Goal: Information Seeking & Learning: Learn about a topic

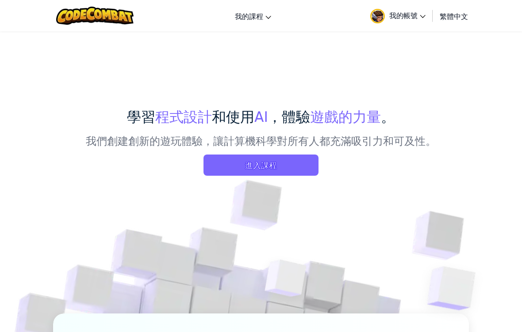
click at [396, 54] on div "學習 程式設計 和使用 AI ，體驗 遊戲的力量 。 我們創建創新的遊玩體驗，讓計算機科學對所有人都充滿吸引力和可及性。 進入課程" at bounding box center [261, 321] width 416 height 580
click at [302, 169] on span "進入課程" at bounding box center [260, 165] width 115 height 21
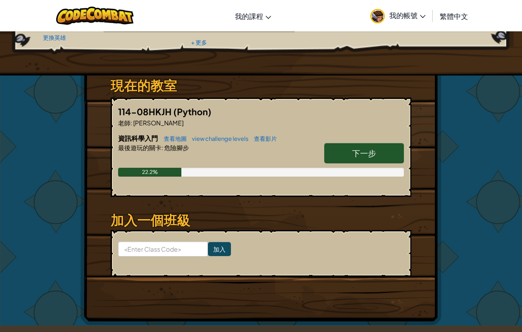
scroll to position [106, 0]
click at [147, 144] on span "最後遊玩的關卡" at bounding box center [139, 148] width 43 height 8
click at [139, 110] on span "114-08HKJH" at bounding box center [145, 111] width 55 height 11
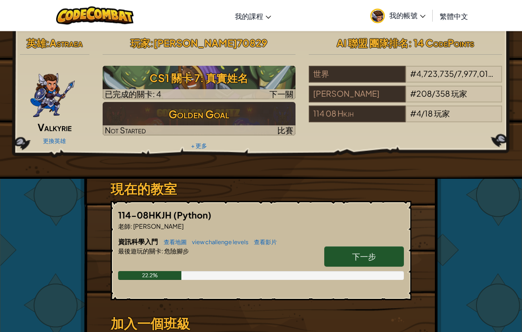
scroll to position [0, 0]
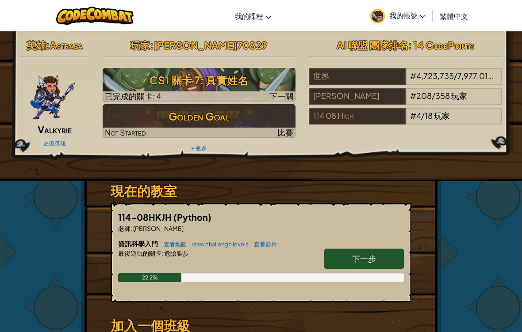
click at [375, 256] on span "下一步" at bounding box center [364, 259] width 24 height 10
select select "zh-HANT"
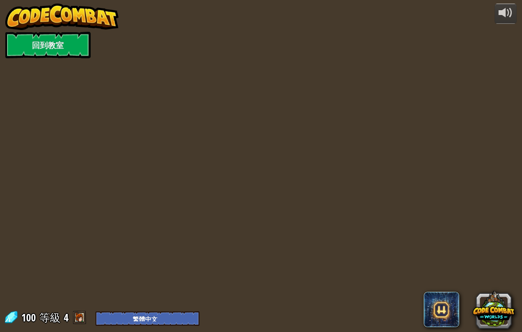
select select "zh-HANT"
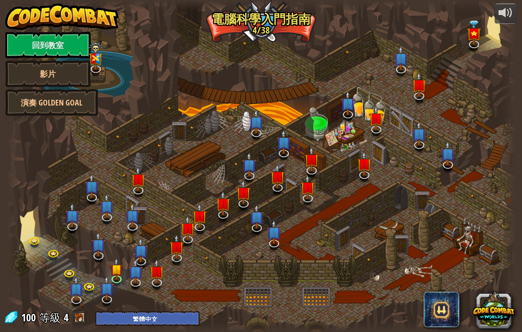
select select "zh-HANT"
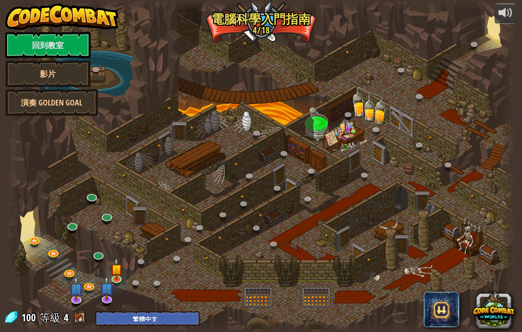
click at [508, 8] on div at bounding box center [505, 13] width 14 height 14
click at [121, 279] on link at bounding box center [117, 279] width 18 height 13
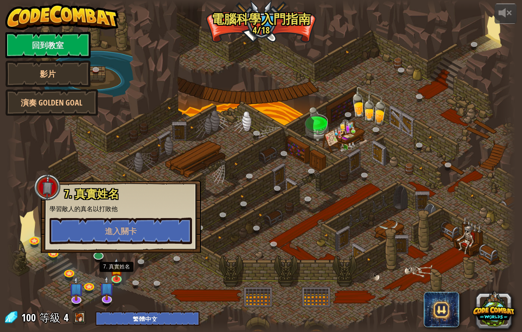
click at [157, 244] on button "進入關卡" at bounding box center [121, 231] width 142 height 27
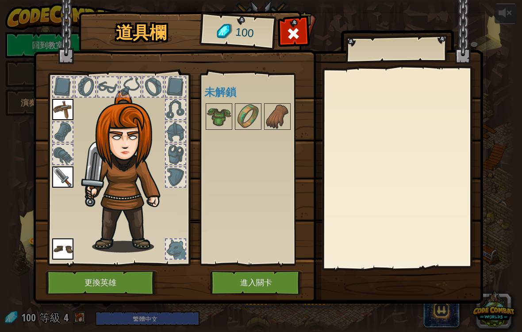
click at [257, 277] on button "進入關卡" at bounding box center [256, 283] width 92 height 24
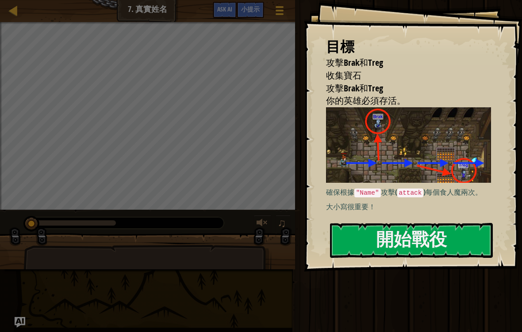
click at [419, 223] on button "開始戰役" at bounding box center [411, 240] width 163 height 35
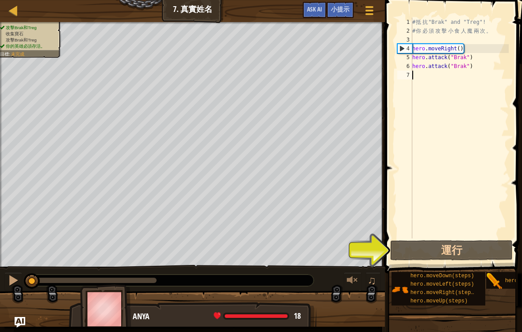
click at [424, 252] on button "運行" at bounding box center [451, 251] width 122 height 20
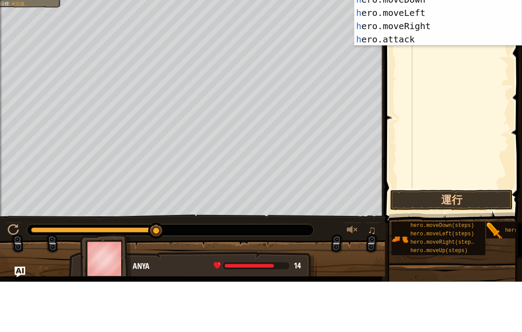
scroll to position [4, 0]
type textarea "her"
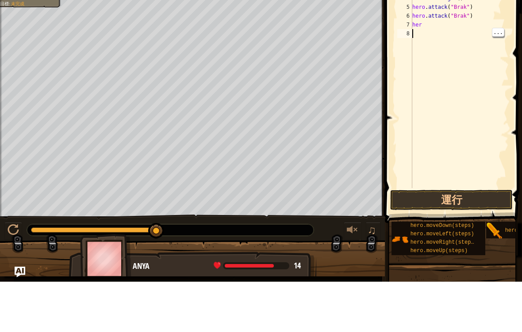
type textarea "her"
click at [435, 27] on div "# 抵 抗 "Brak" and "Treg"! # 你 必 須 攻 擊 小 食 人 魔 兩 次 。 hero . moveRight ( ) hero . …" at bounding box center [459, 137] width 98 height 239
click at [468, 61] on div "# 抵 抗 "Brak" and "Treg"! # 你 必 須 攻 擊 小 食 人 魔 兩 次 。 hero . moveRight ( ) hero . …" at bounding box center [459, 137] width 98 height 239
click at [436, 26] on div "# 抵 抗 "Brak" and "Treg"! # 你 必 須 攻 擊 小 食 人 魔 兩 次 。 hero . moveRight ( ) hero . …" at bounding box center [459, 137] width 98 height 239
type textarea "hero"
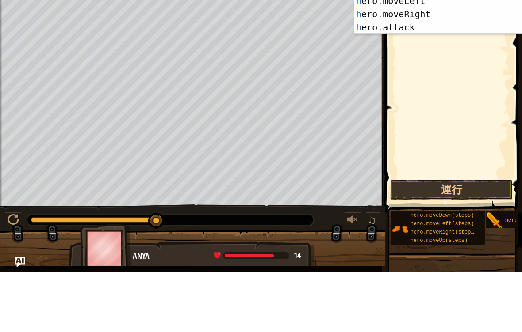
type textarea "her"
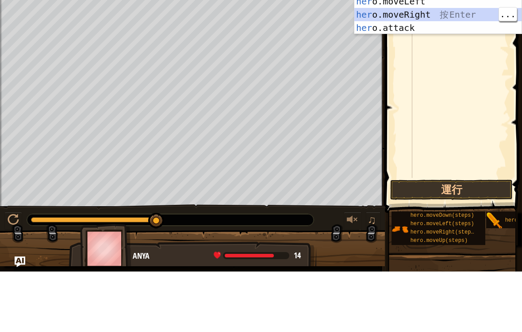
click at [433, 29] on div "her o.moveUp 按 Enter her o.moveDown 按 Enter her o.moveLeft 按 Enter her o.moveRi…" at bounding box center [437, 75] width 167 height 93
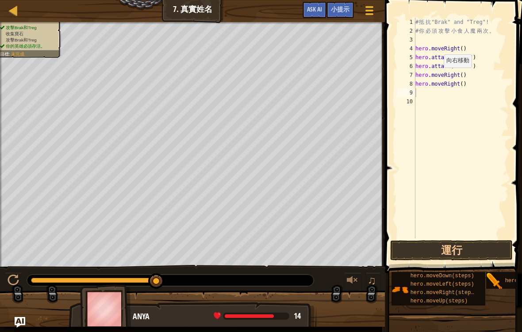
click at [481, 254] on button "運行" at bounding box center [451, 251] width 122 height 20
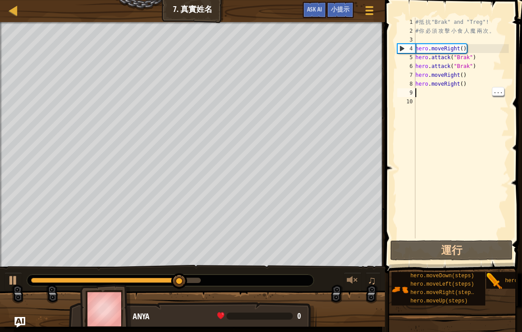
click at [450, 90] on div "# 抵 抗 "Brak" and "Treg"! # 你 必 須 攻 擊 小 食 人 魔 兩 次 。 hero . moveRight ( ) hero . …" at bounding box center [460, 137] width 95 height 239
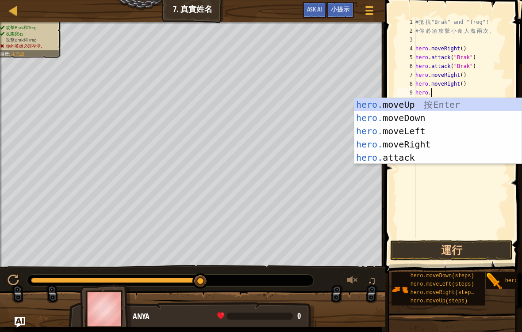
scroll to position [4, 1]
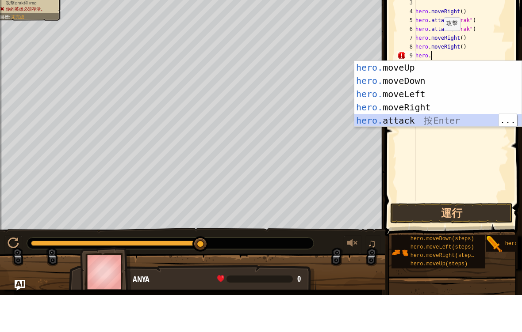
click at [424, 117] on div "hero. moveUp 按 Enter hero. moveDown 按 Enter hero. moveLeft 按 Enter hero. moveRi…" at bounding box center [437, 144] width 167 height 93
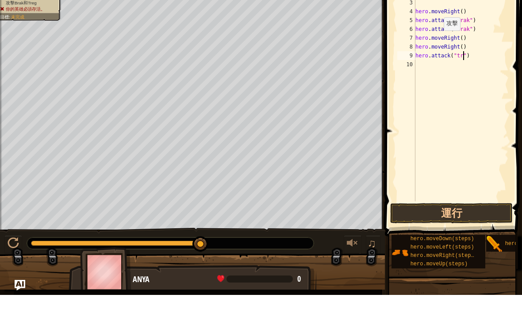
scroll to position [4, 4]
type textarea "hero.attack("treg")"
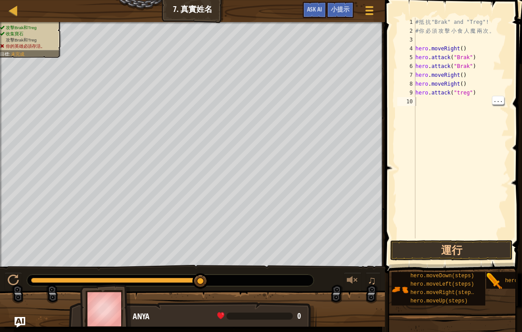
click at [477, 252] on button "運行" at bounding box center [451, 251] width 122 height 20
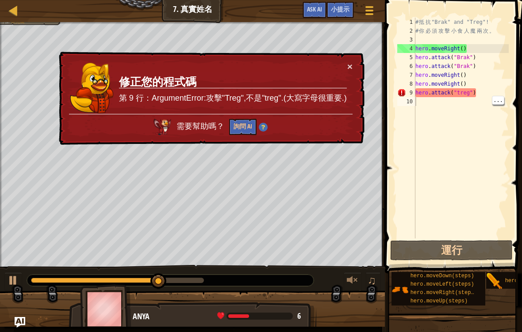
click at [351, 62] on button "×" at bounding box center [349, 66] width 5 height 9
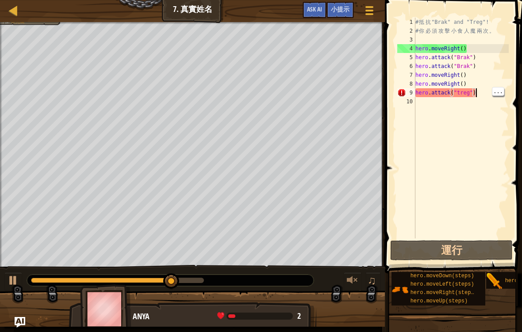
click at [475, 92] on div "# 抵 抗 "Brak" and "Treg"! # 你 必 須 攻 擊 小 食 人 魔 兩 次 。 hero . moveRight ( ) hero . …" at bounding box center [460, 137] width 95 height 239
click at [460, 91] on div "# 抵 抗 "Brak" and "Treg"! # 你 必 須 攻 擊 小 食 人 魔 兩 次 。 hero . moveRight ( ) hero . …" at bounding box center [460, 137] width 95 height 239
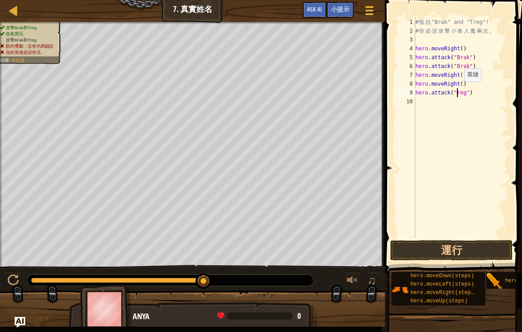
type textarea "hero.attack("Treg")"
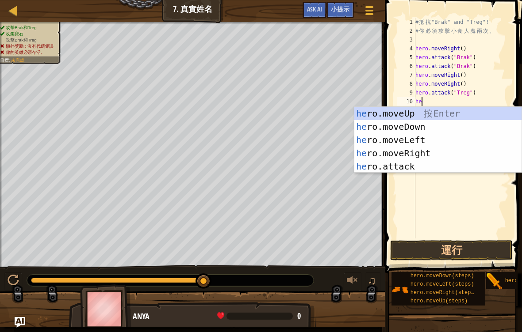
scroll to position [4, 0]
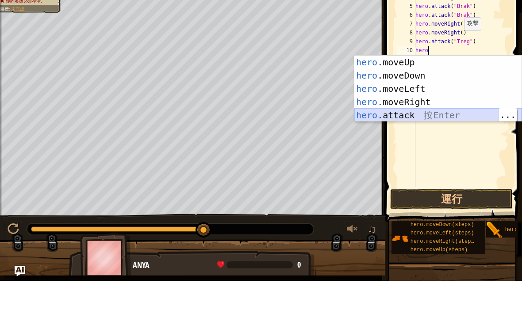
click at [444, 112] on div "hero .moveUp 按 Enter hero .moveDown 按 Enter hero .moveLeft 按 Enter hero .moveRi…" at bounding box center [437, 153] width 167 height 93
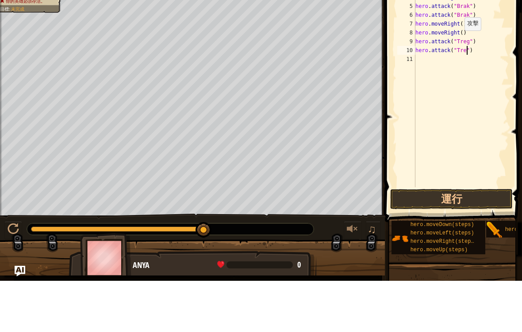
scroll to position [4, 4]
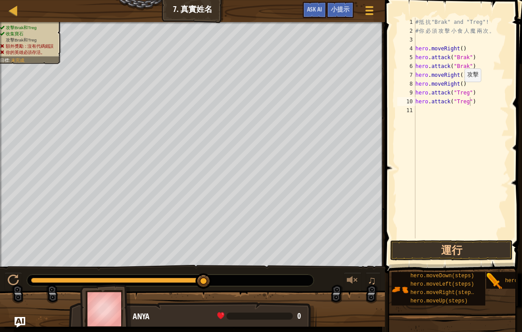
type textarea "hero.attack("Treg")"
click at [477, 246] on button "運行" at bounding box center [451, 251] width 122 height 20
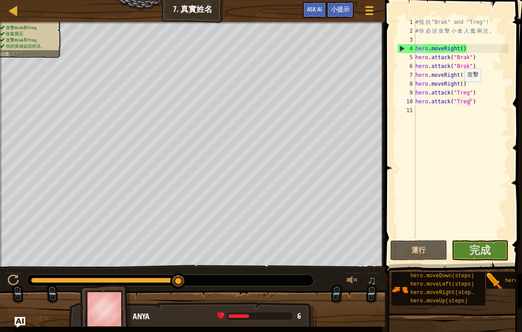
scroll to position [4, 0]
click at [484, 248] on span "完成" at bounding box center [479, 250] width 21 height 14
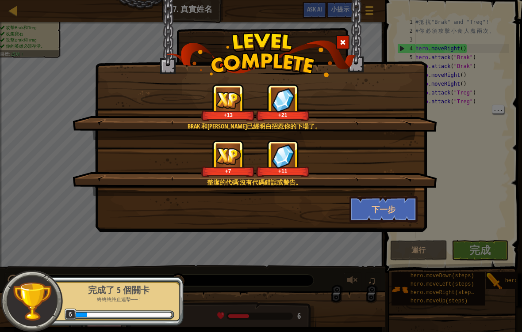
click at [391, 208] on button "下一步" at bounding box center [383, 209] width 69 height 27
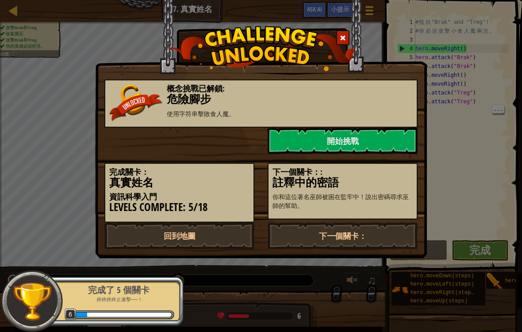
click at [243, 229] on link "回到地圖" at bounding box center [179, 236] width 150 height 27
select select "zh-HANT"
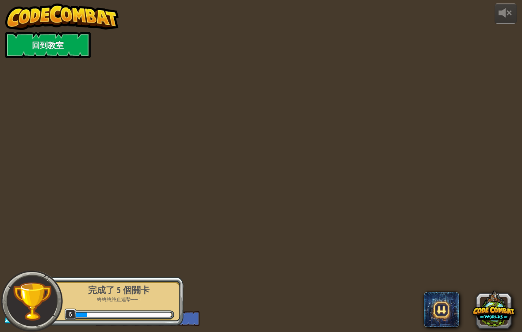
select select "zh-HANT"
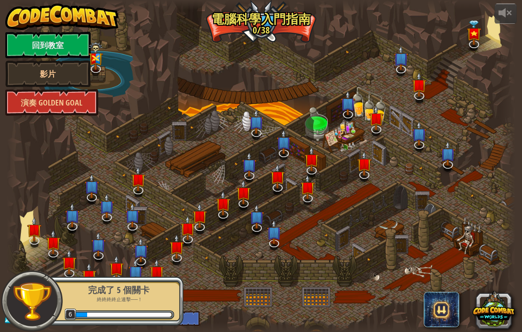
select select "zh-HANT"
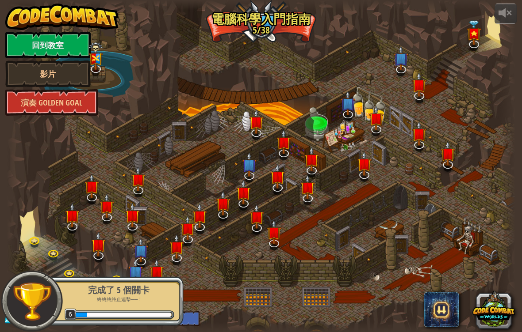
select select "zh-HANT"
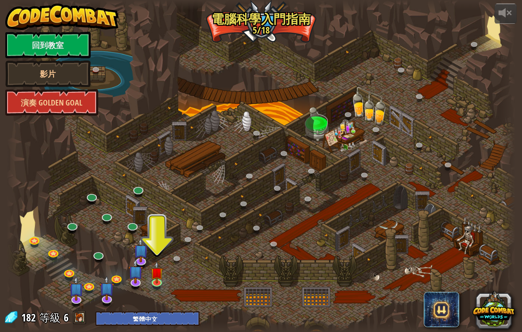
click at [69, 46] on link "回到教室" at bounding box center [47, 45] width 85 height 27
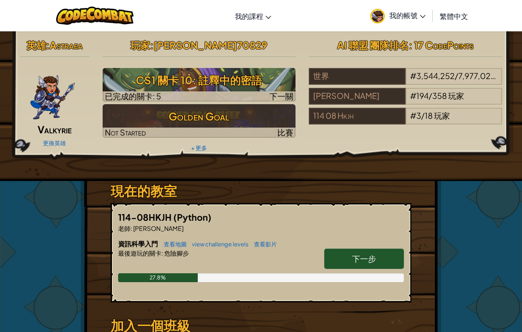
click at [462, 95] on span "玩家" at bounding box center [456, 96] width 16 height 10
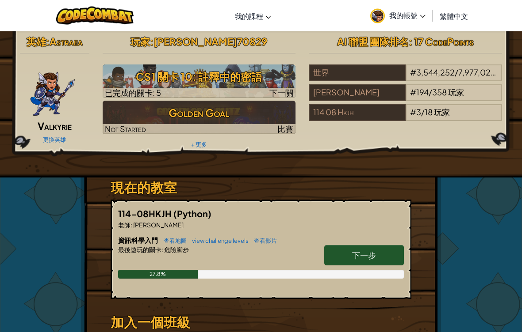
click at [47, 93] on img at bounding box center [53, 91] width 46 height 53
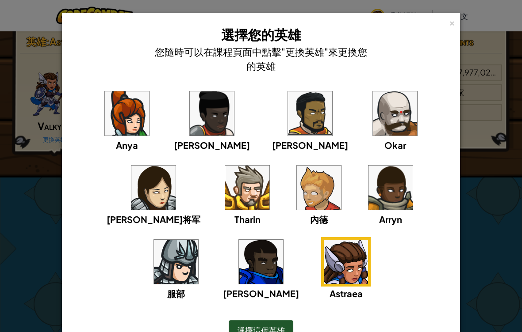
click at [473, 206] on div "× 選擇您的英雄 您隨時可以在課程頁面中點擊"更換英雄"來更換您的英雄 [PERSON_NAME]雅将军 [PERSON_NAME] 服部 [PERSON_N…" at bounding box center [261, 166] width 522 height 332
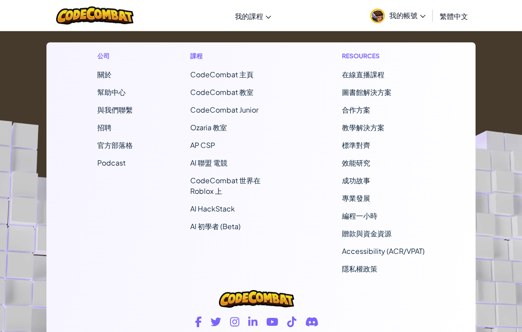
click at [239, 90] on link "CodeCombat 教室" at bounding box center [221, 92] width 63 height 9
